Goal: Information Seeking & Learning: Learn about a topic

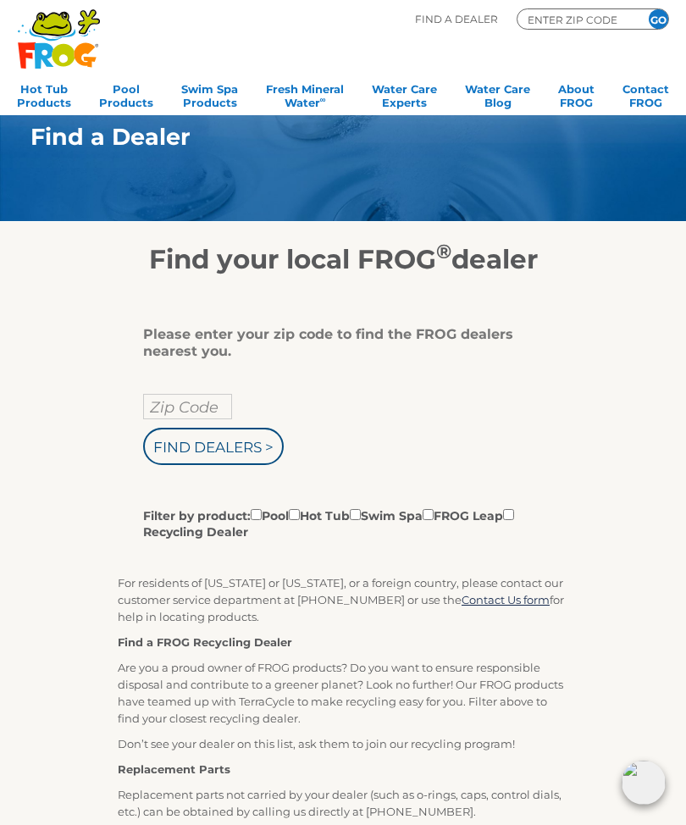
click at [207, 404] on input "Zip Code" at bounding box center [187, 406] width 89 height 25
type input "Zip Code"
click at [205, 415] on input "text" at bounding box center [187, 406] width 89 height 25
type input "34453"
click at [267, 447] on input "Find Dealers >" at bounding box center [213, 446] width 141 height 37
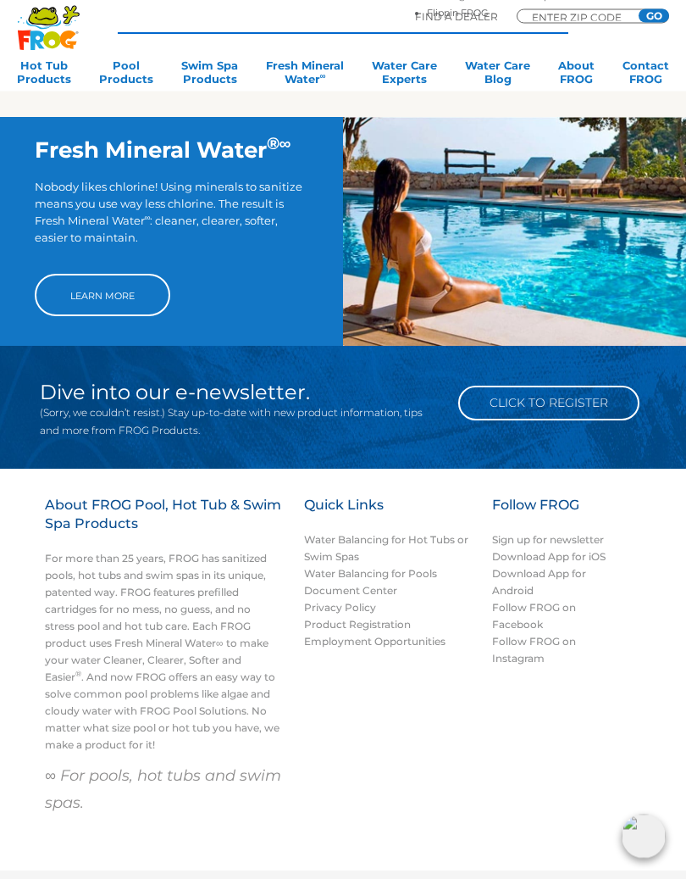
scroll to position [1089, 0]
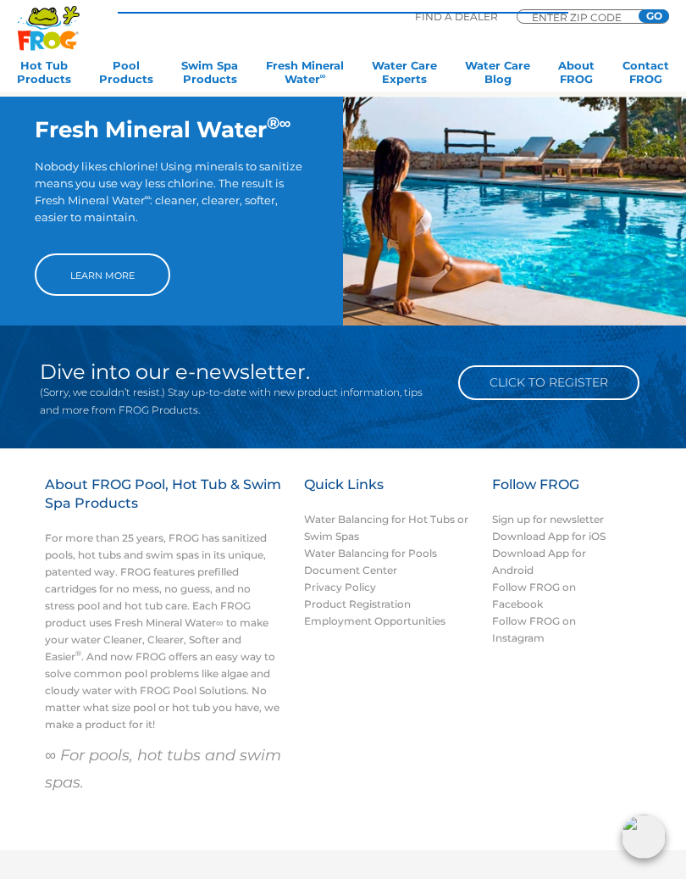
click at [127, 291] on link "Learn More" at bounding box center [103, 274] width 136 height 42
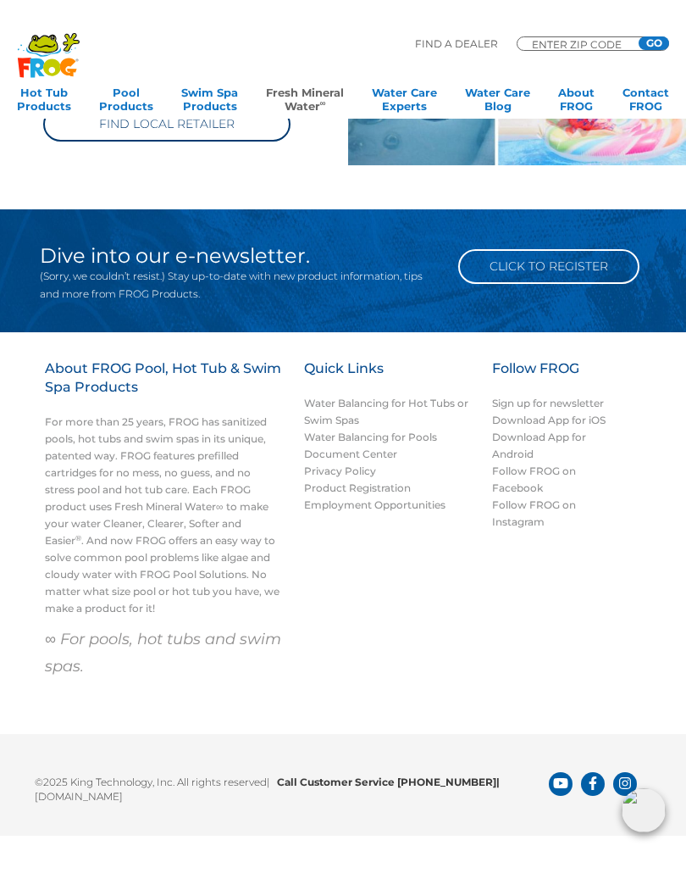
scroll to position [950, 0]
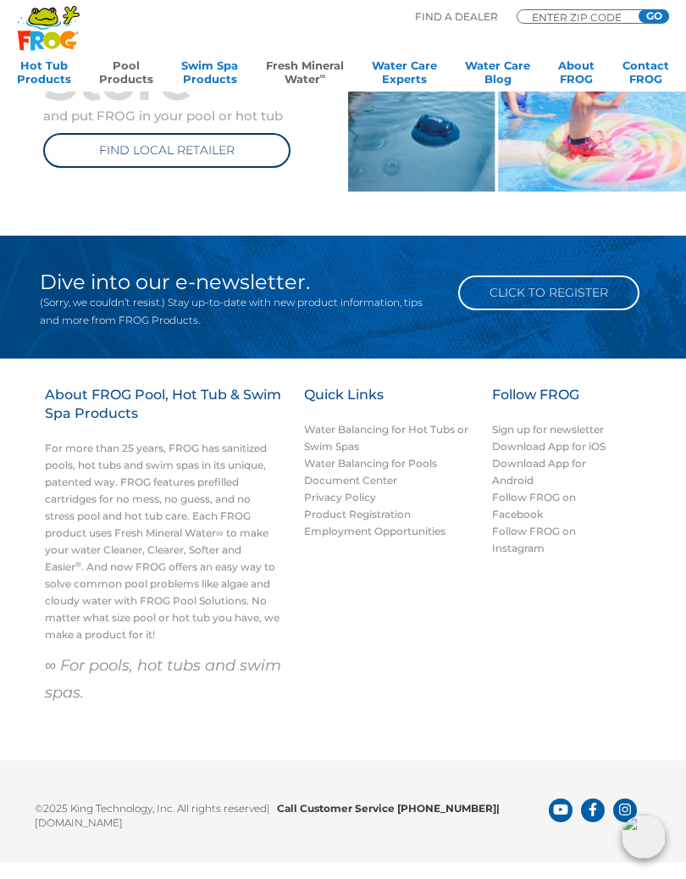
click at [136, 62] on link "Pool Products" at bounding box center [126, 75] width 54 height 34
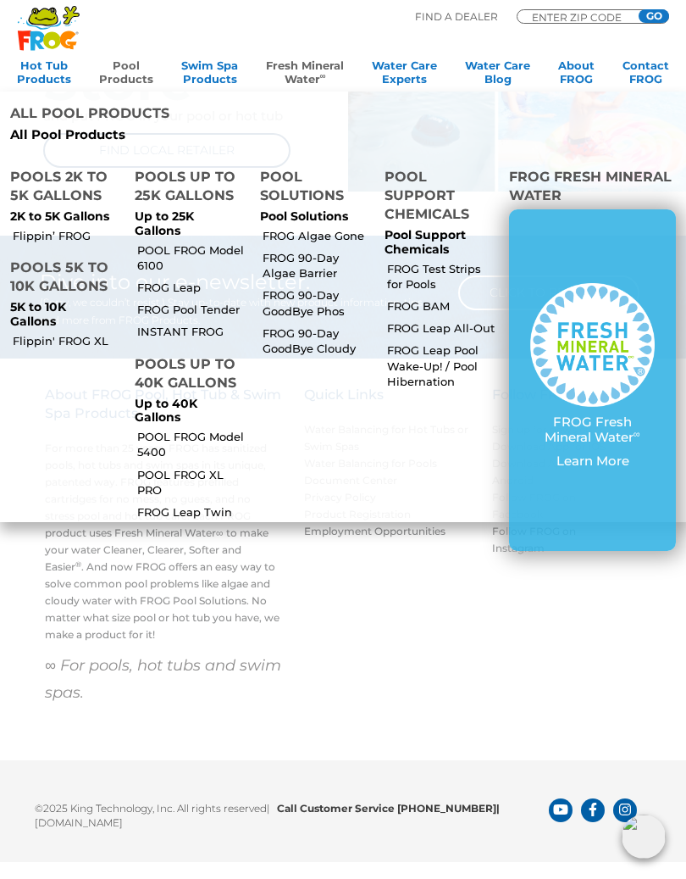
click at [197, 242] on link "POOL FROG Model 6100" at bounding box center [191, 257] width 108 height 31
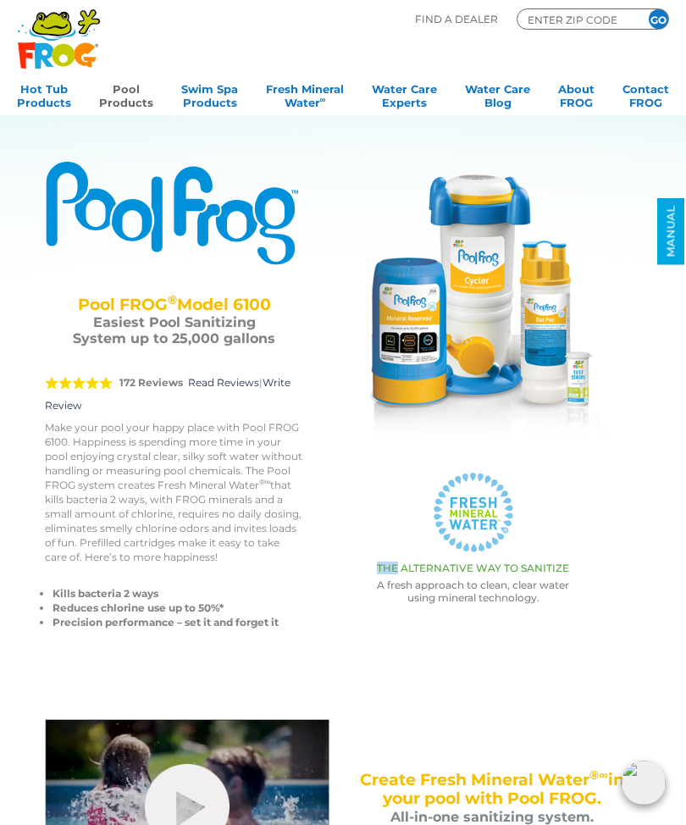
click at [613, 459] on div ".st220{fill:#FFFFFF;} .st221{fill:#7CC6EC;} .st222{fill:#3CB4E5;} .st223{fill:#…" at bounding box center [473, 527] width 286 height 154
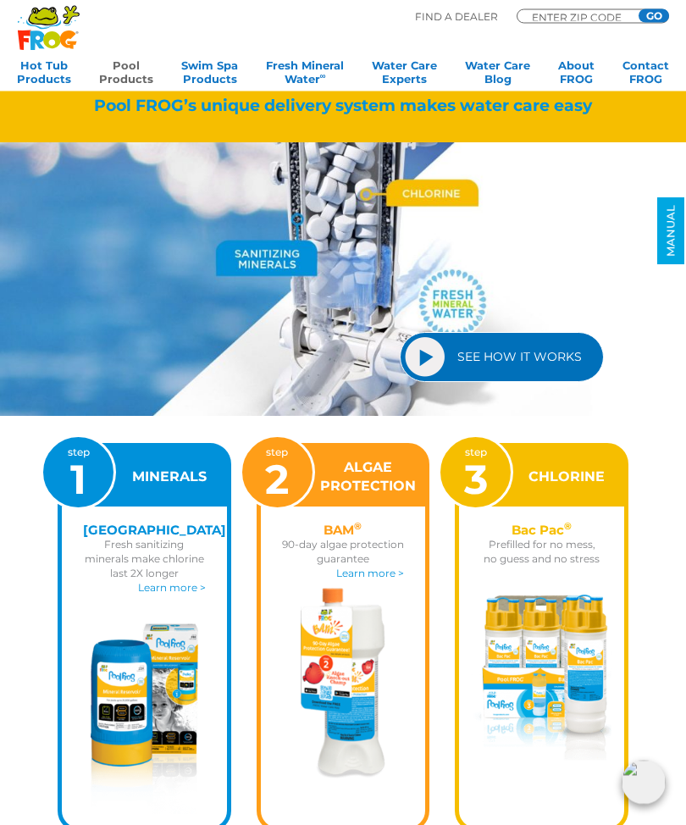
scroll to position [1366, 0]
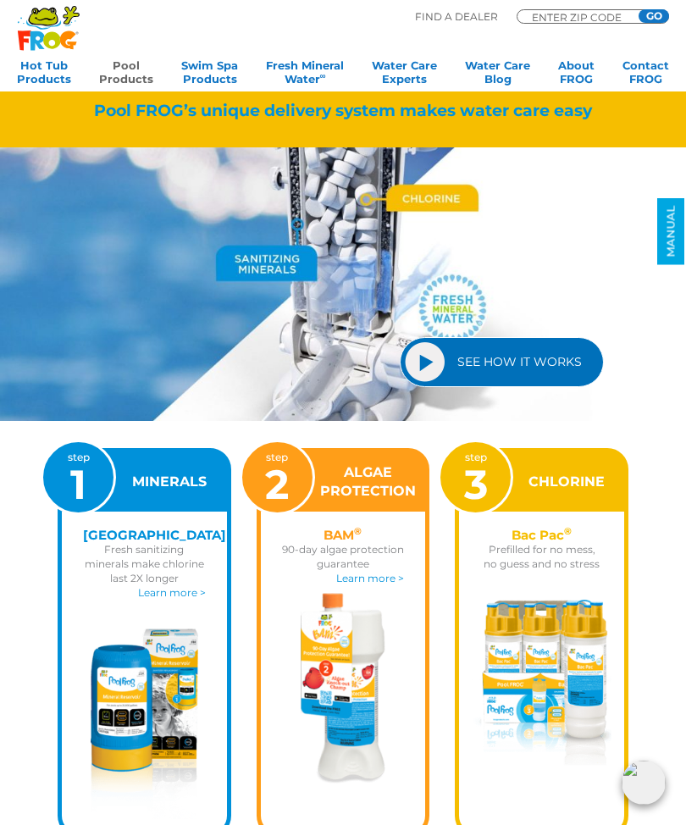
click at [433, 360] on link "SEE HOW IT WORKS" at bounding box center [502, 362] width 204 height 50
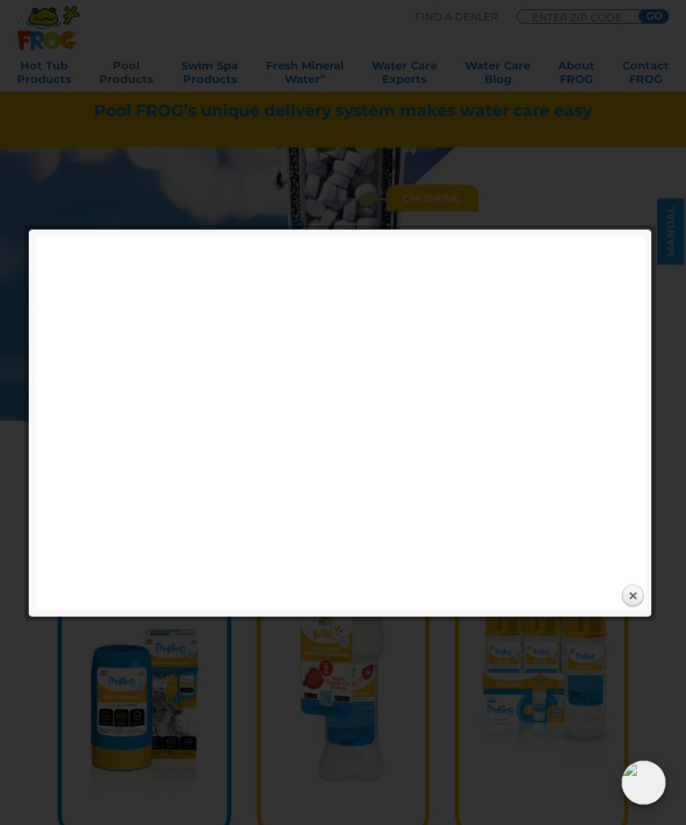
click at [642, 591] on link "Close" at bounding box center [632, 596] width 25 height 25
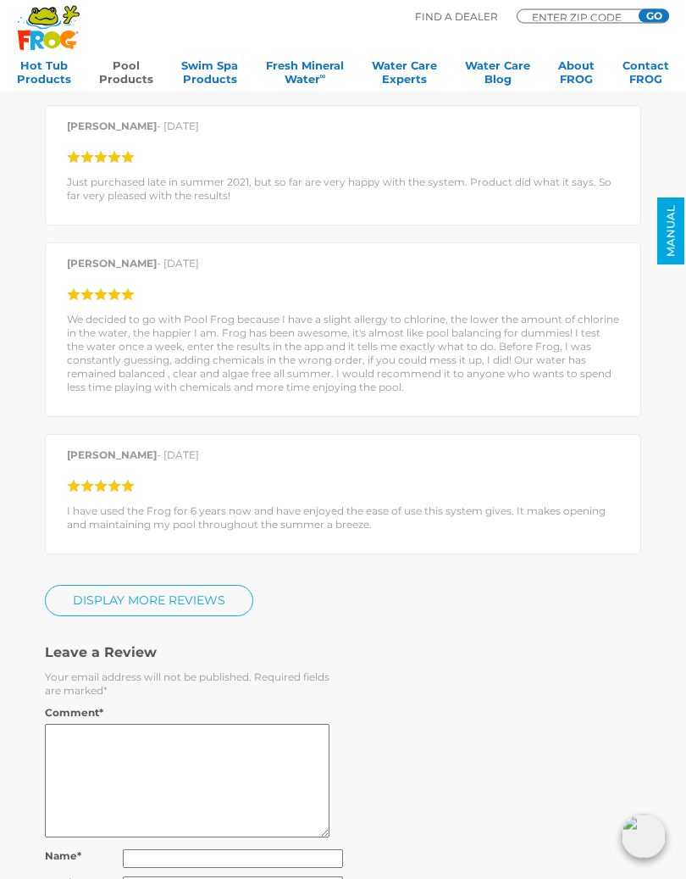
scroll to position [2920, 0]
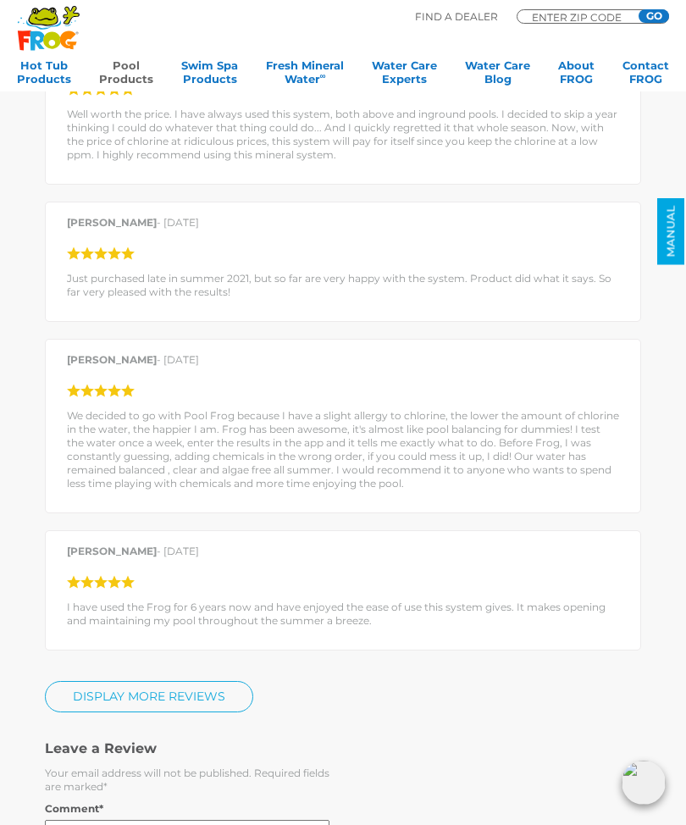
click at [391, 458] on p "We decided to go with Pool Frog because I have a slight allergy to chlorine, th…" at bounding box center [343, 449] width 552 height 81
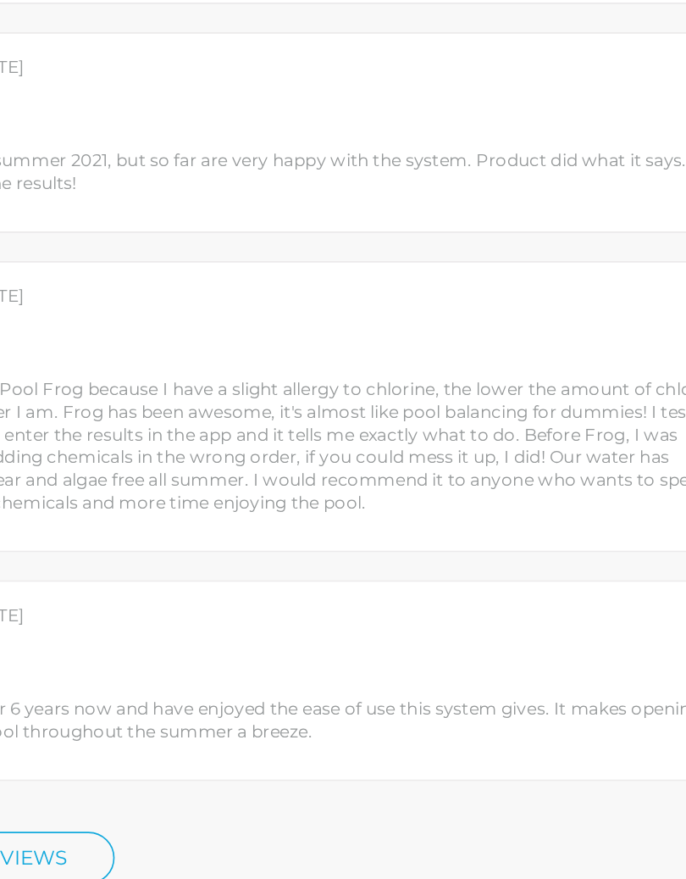
click at [208, 530] on div "Craig Jenkins - May 18, 2021 I have used the Frog for 6 years now and have enjo…" at bounding box center [343, 590] width 596 height 120
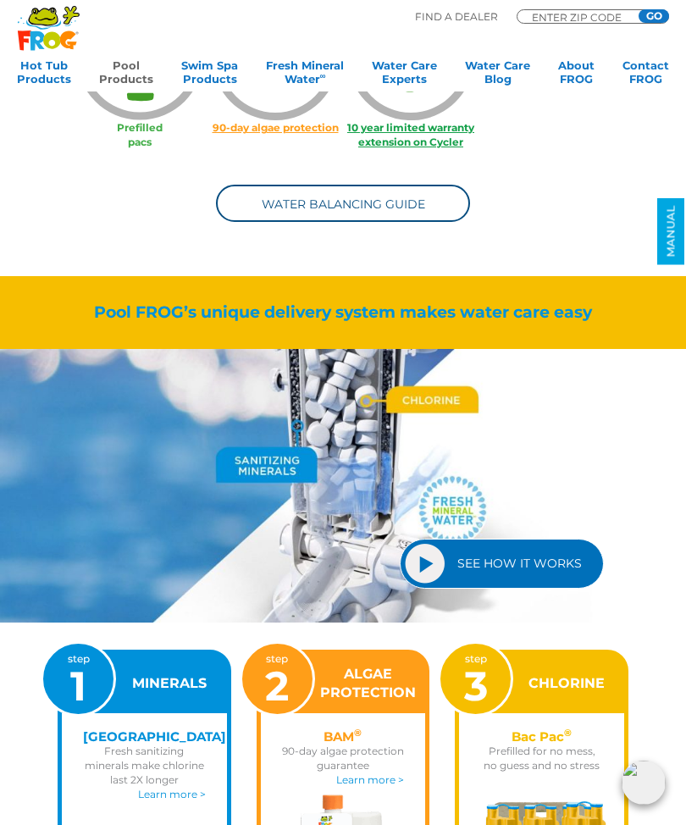
scroll to position [1163, 0]
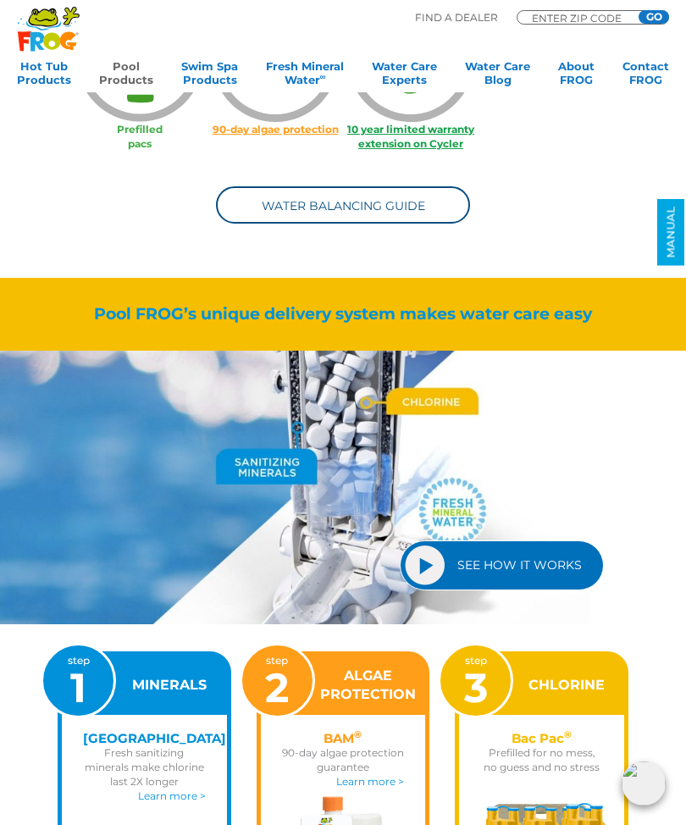
click at [434, 564] on link "SEE HOW IT WORKS" at bounding box center [502, 565] width 204 height 50
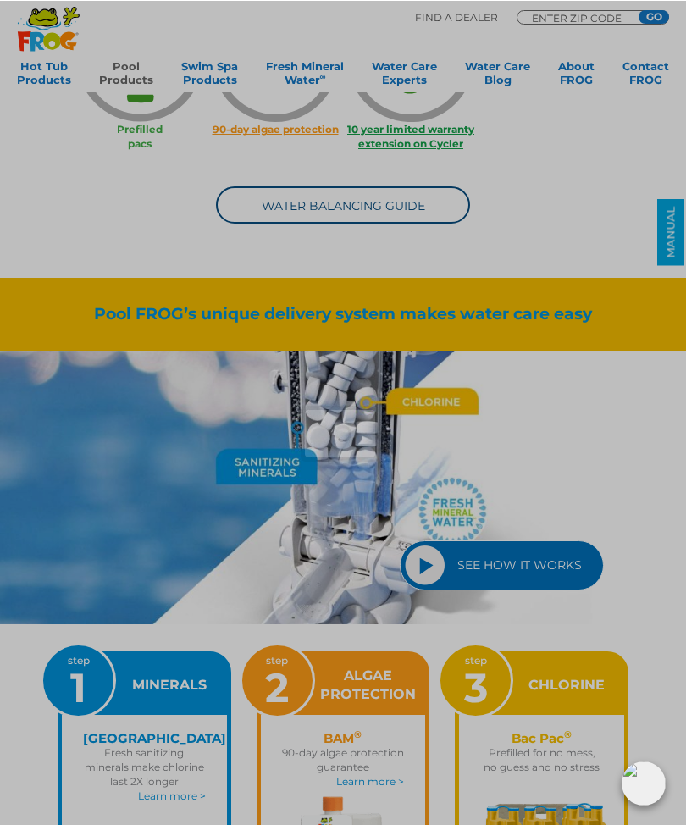
scroll to position [1162, 0]
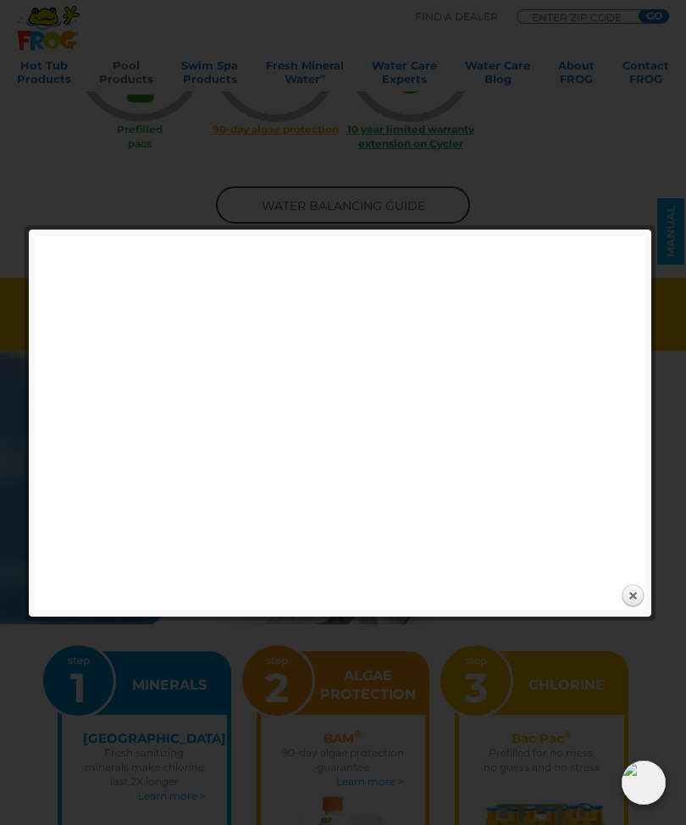
click at [643, 592] on link "Close" at bounding box center [632, 596] width 25 height 25
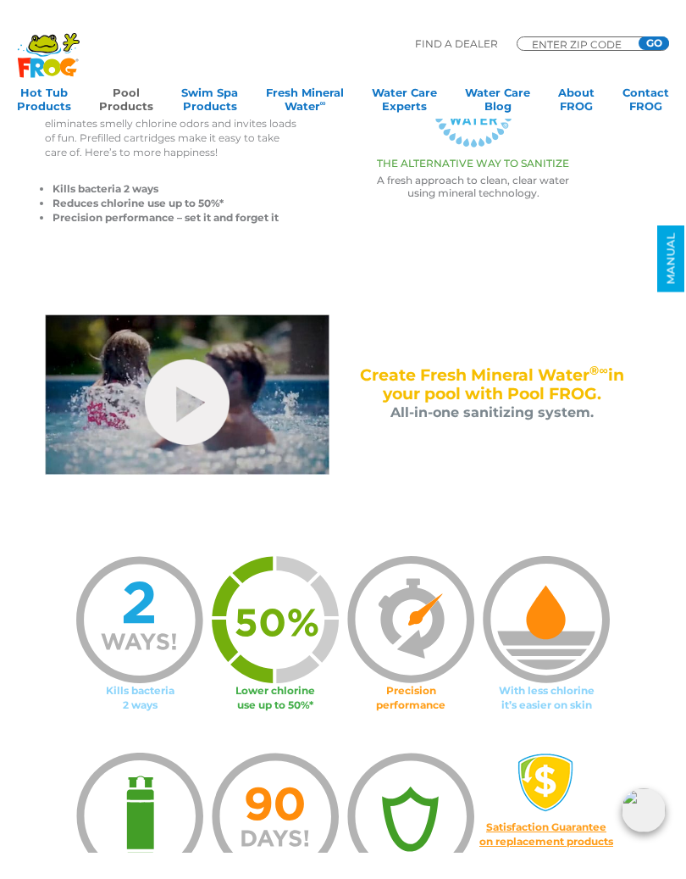
scroll to position [433, 0]
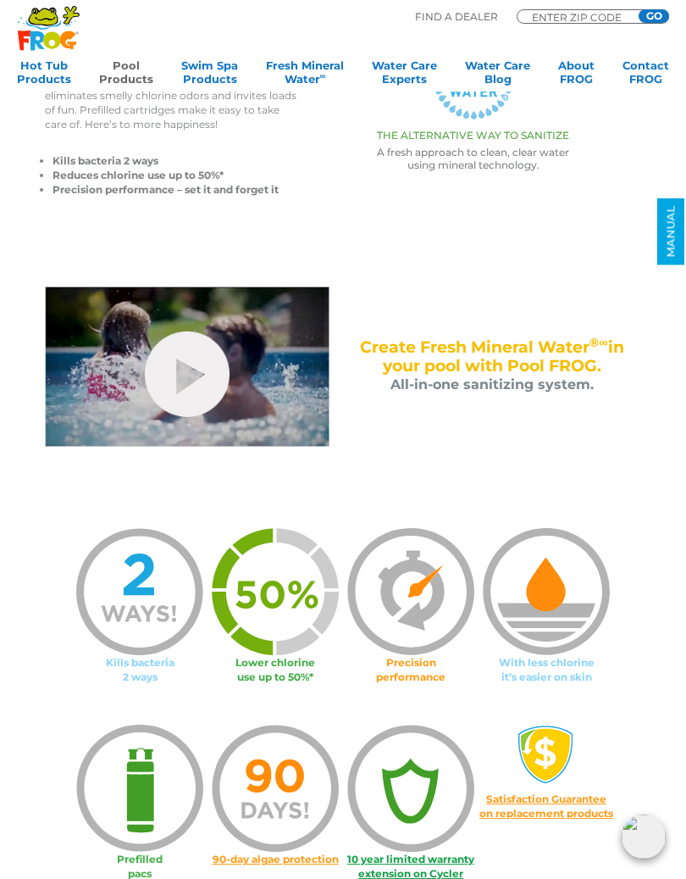
click at [208, 360] on link "hide-me" at bounding box center [187, 374] width 85 height 86
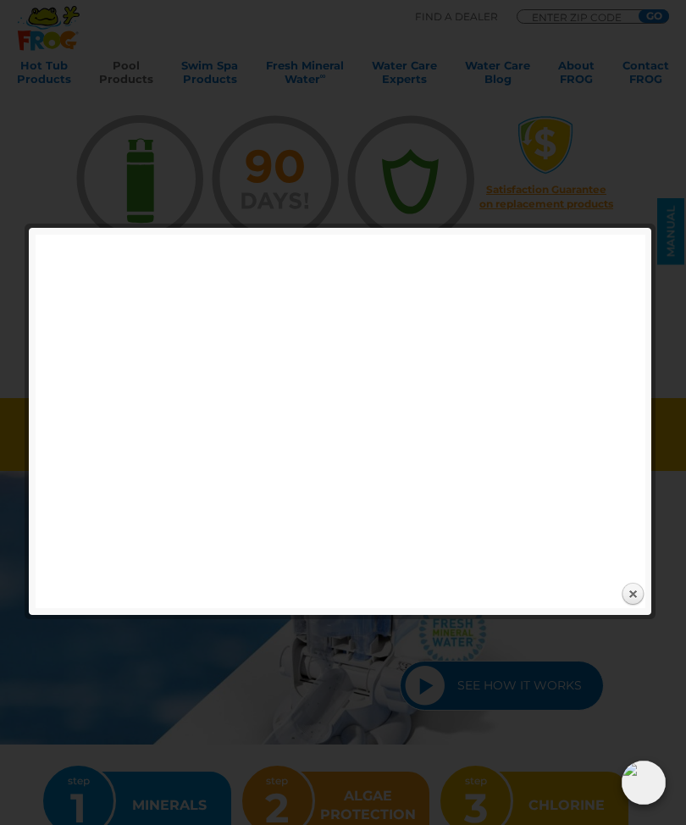
scroll to position [1040, 0]
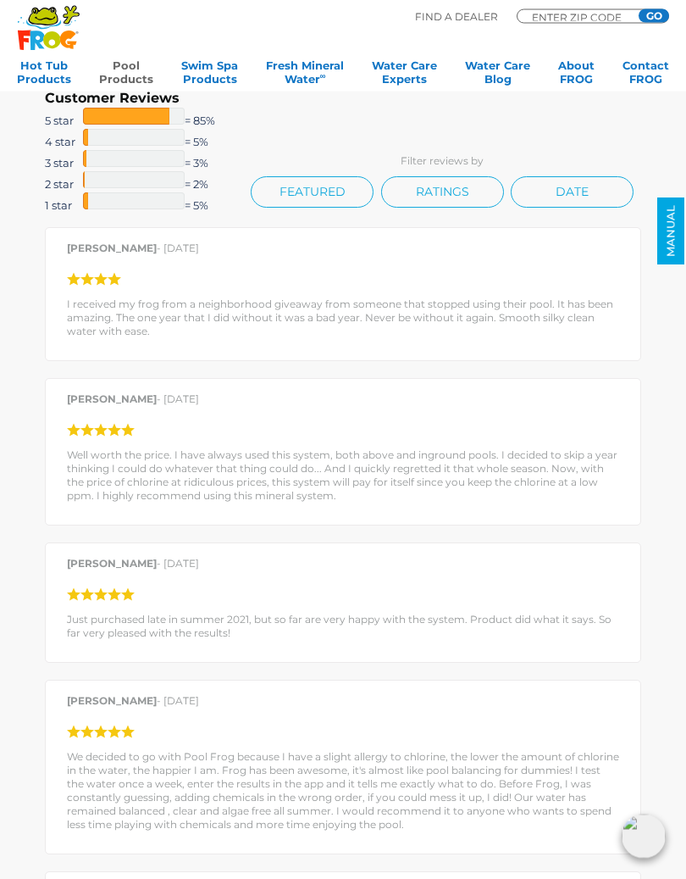
scroll to position [2582, 0]
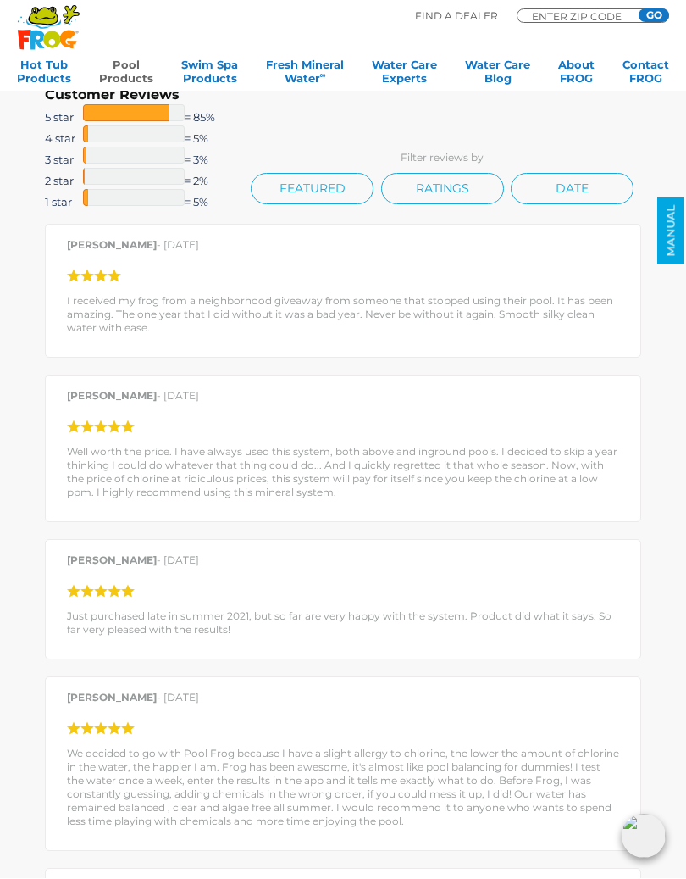
click at [675, 354] on div "WATER BALANCING GUIDE MANUAL" at bounding box center [671, 322] width 17 height 248
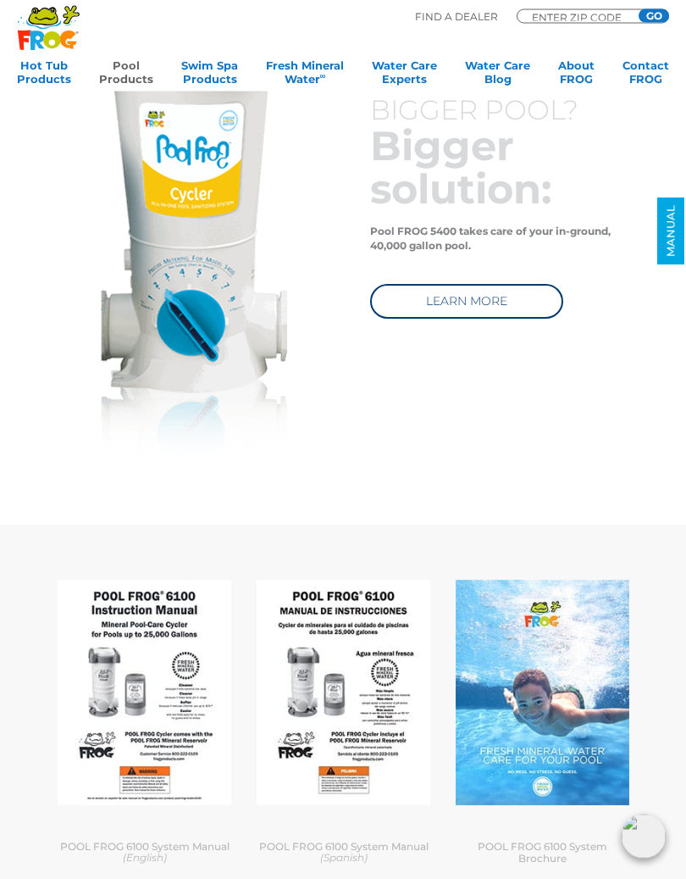
scroll to position [5075, 0]
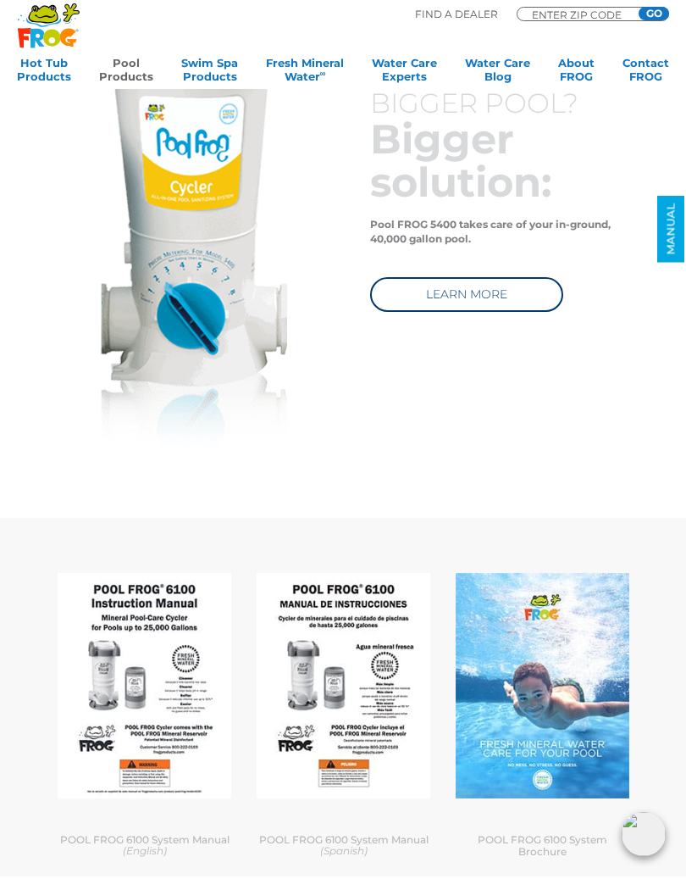
click at [515, 297] on link "LEARN MORE" at bounding box center [466, 297] width 193 height 35
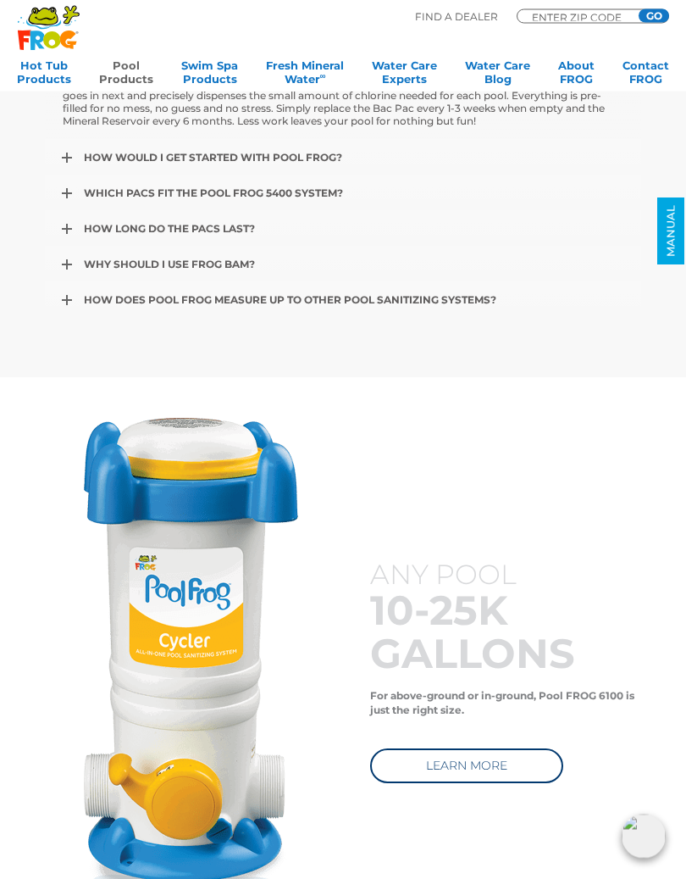
scroll to position [4422, 0]
